Goal: Purchase product/service

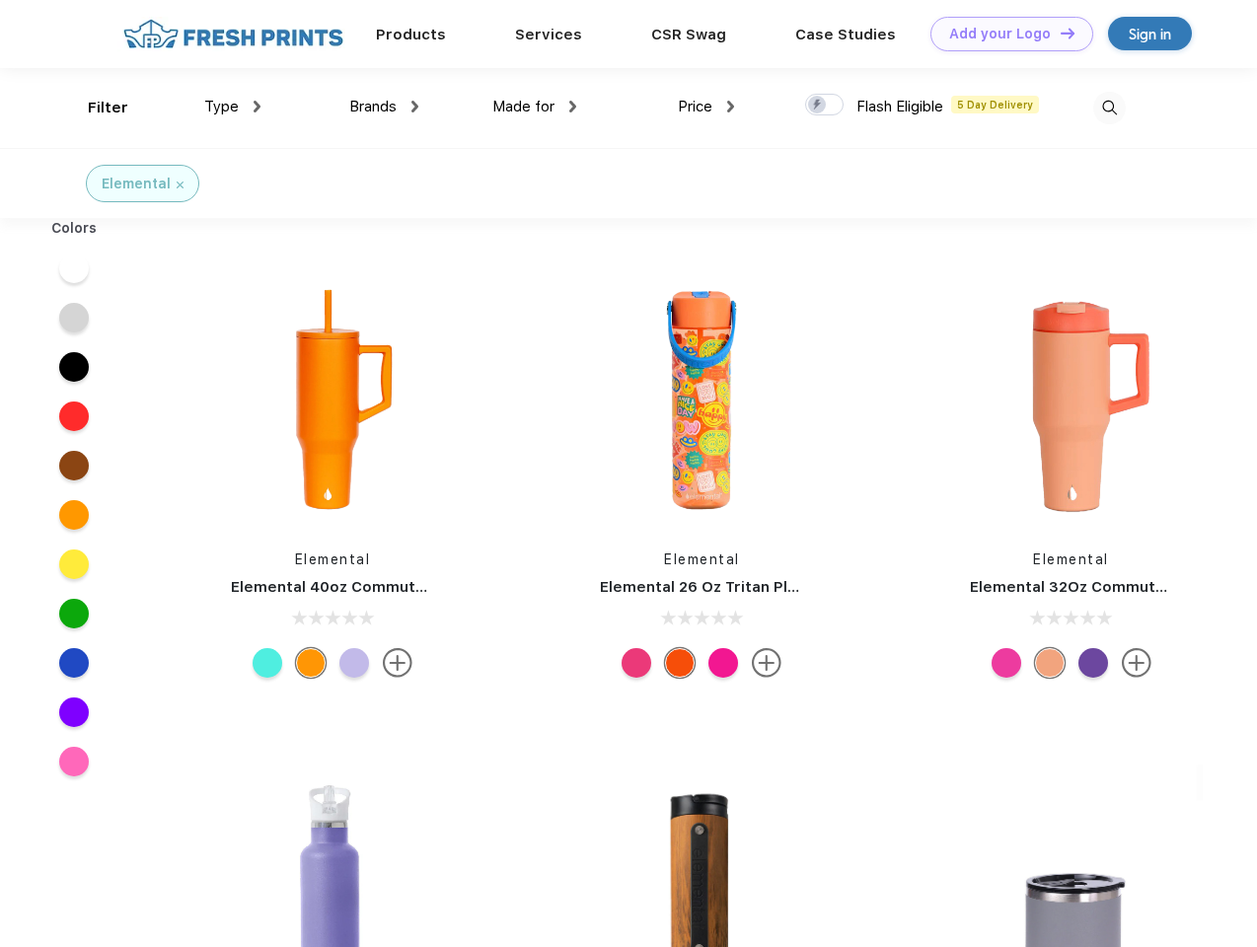
scroll to position [1, 0]
click at [1004, 34] on link "Add your Logo Design Tool" at bounding box center [1011, 34] width 163 height 35
click at [0, 0] on div "Design Tool" at bounding box center [0, 0] width 0 height 0
click at [1058, 33] on link "Add your Logo Design Tool" at bounding box center [1011, 34] width 163 height 35
click at [95, 108] on div "Filter" at bounding box center [108, 108] width 40 height 23
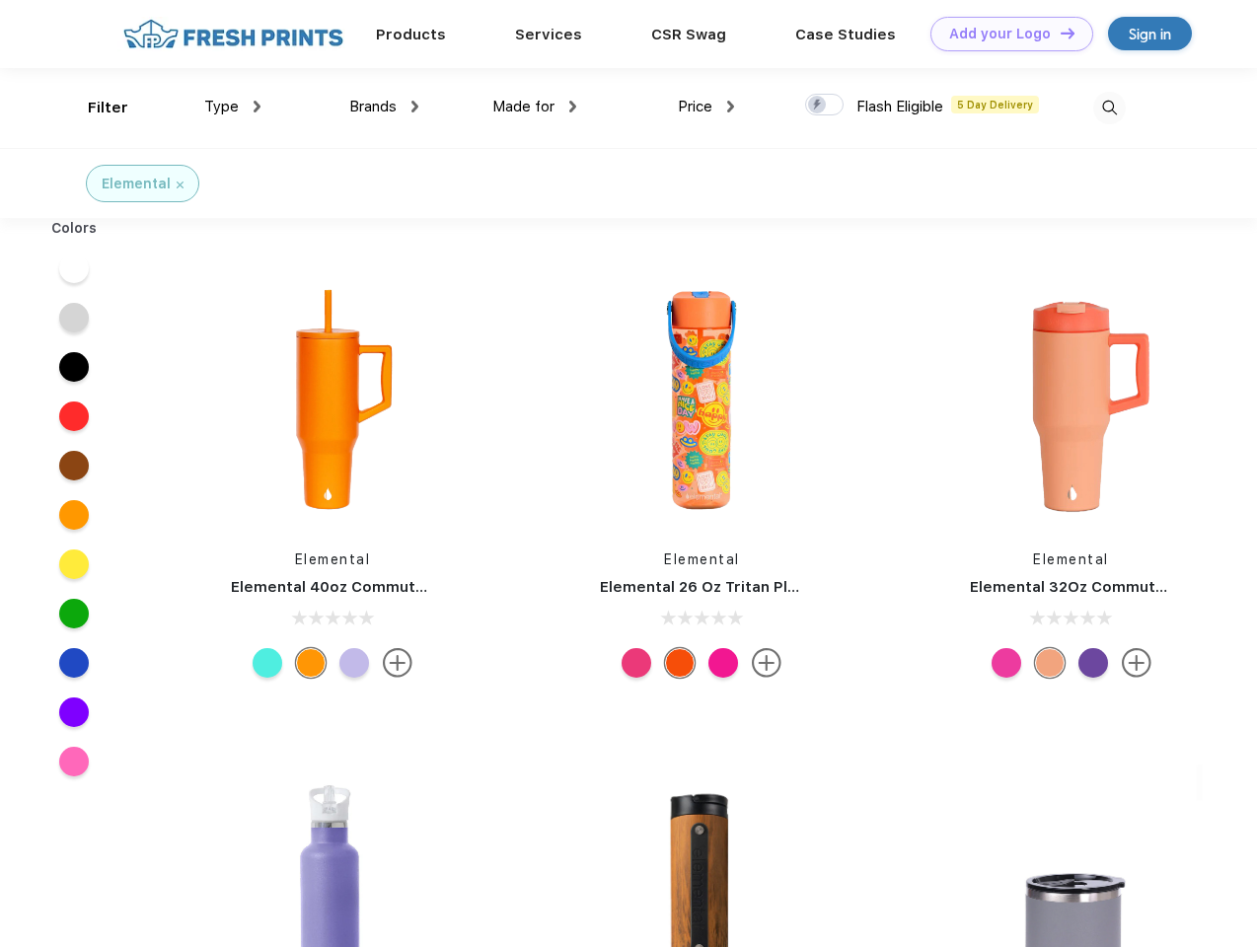
click at [233, 107] on span "Type" at bounding box center [221, 107] width 35 height 18
click at [384, 107] on span "Brands" at bounding box center [372, 107] width 47 height 18
click at [535, 107] on span "Made for" at bounding box center [523, 107] width 62 height 18
click at [706, 107] on span "Price" at bounding box center [695, 107] width 35 height 18
click at [825, 106] on div at bounding box center [824, 105] width 38 height 22
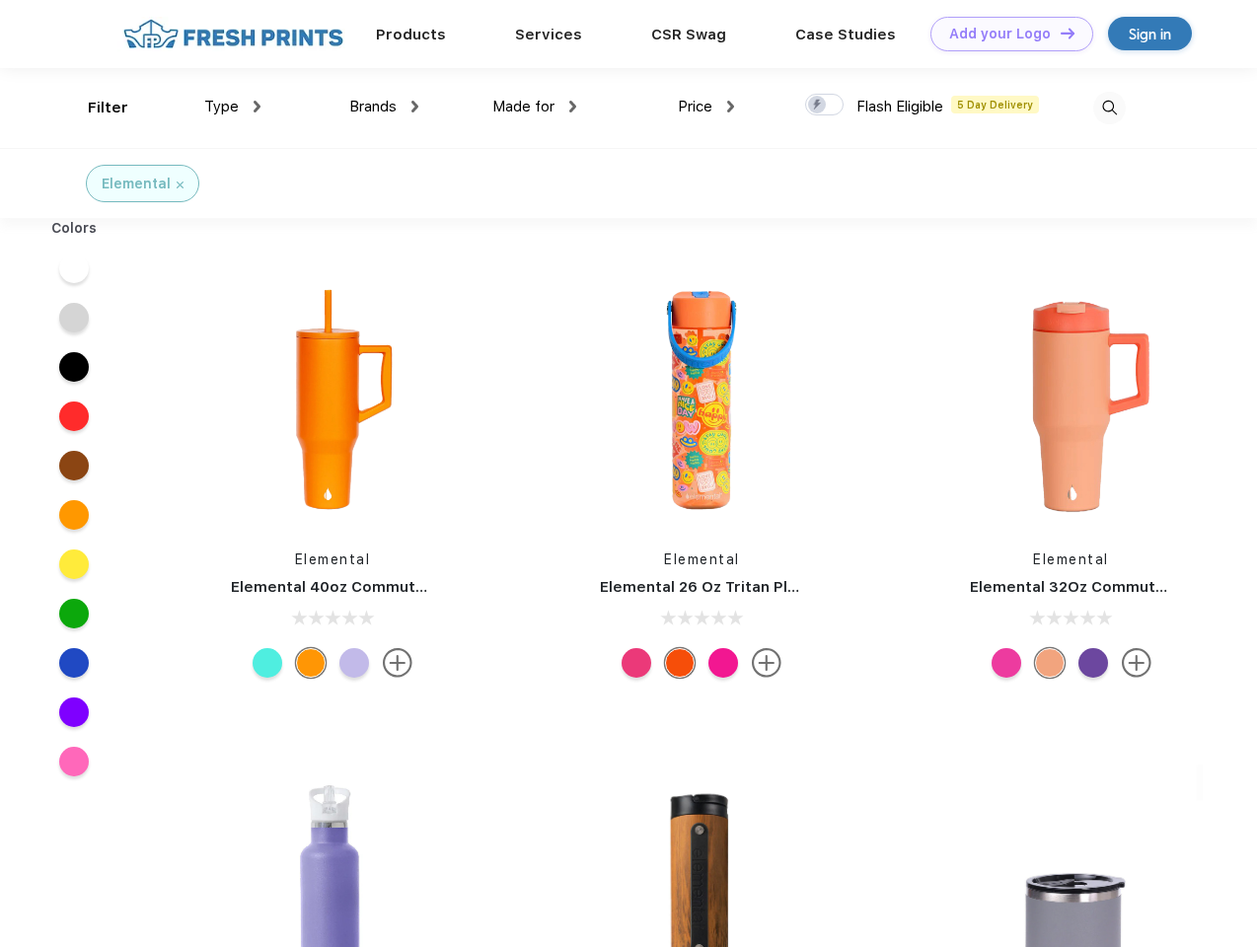
click at [818, 106] on input "checkbox" at bounding box center [811, 99] width 13 height 13
click at [1109, 108] on img at bounding box center [1109, 108] width 33 height 33
